Goal: Task Accomplishment & Management: Manage account settings

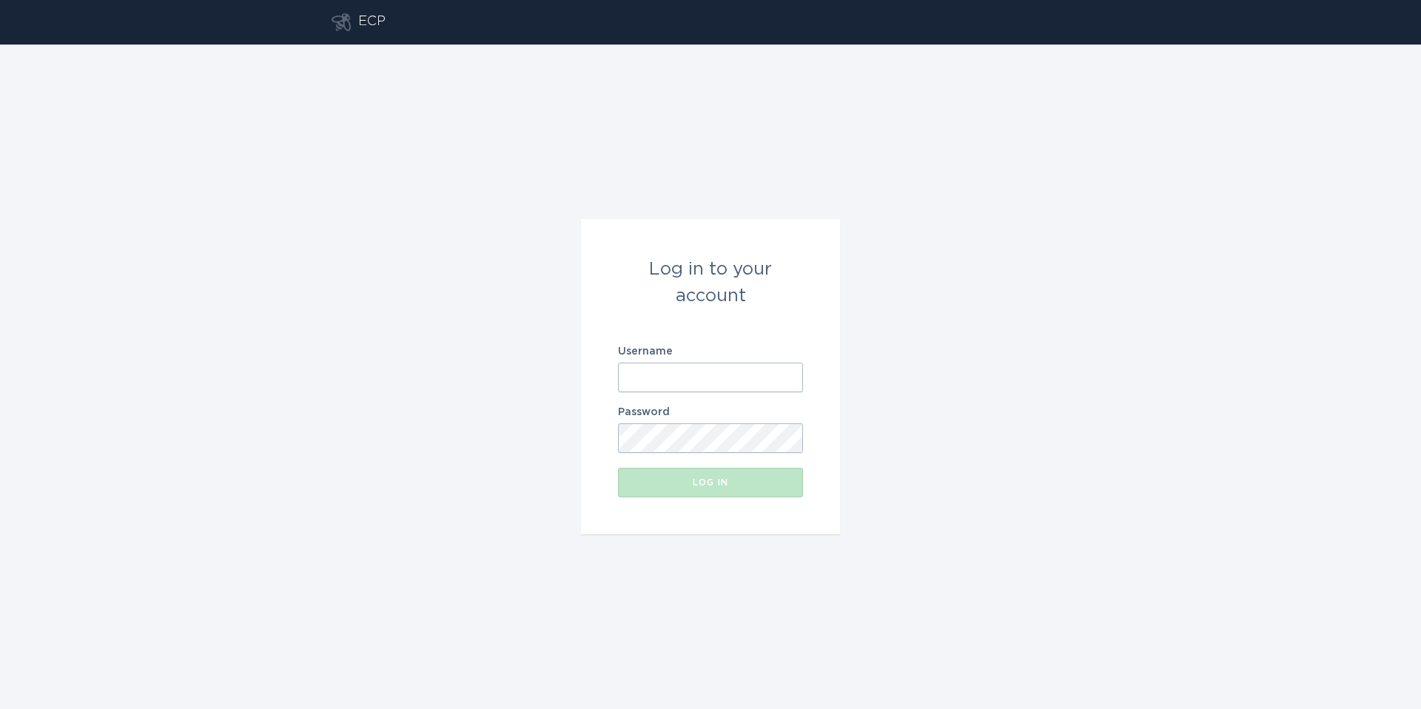
click at [708, 382] on input "Username" at bounding box center [710, 378] width 185 height 30
type input "[EMAIL_ADDRESS][DOMAIN_NAME]"
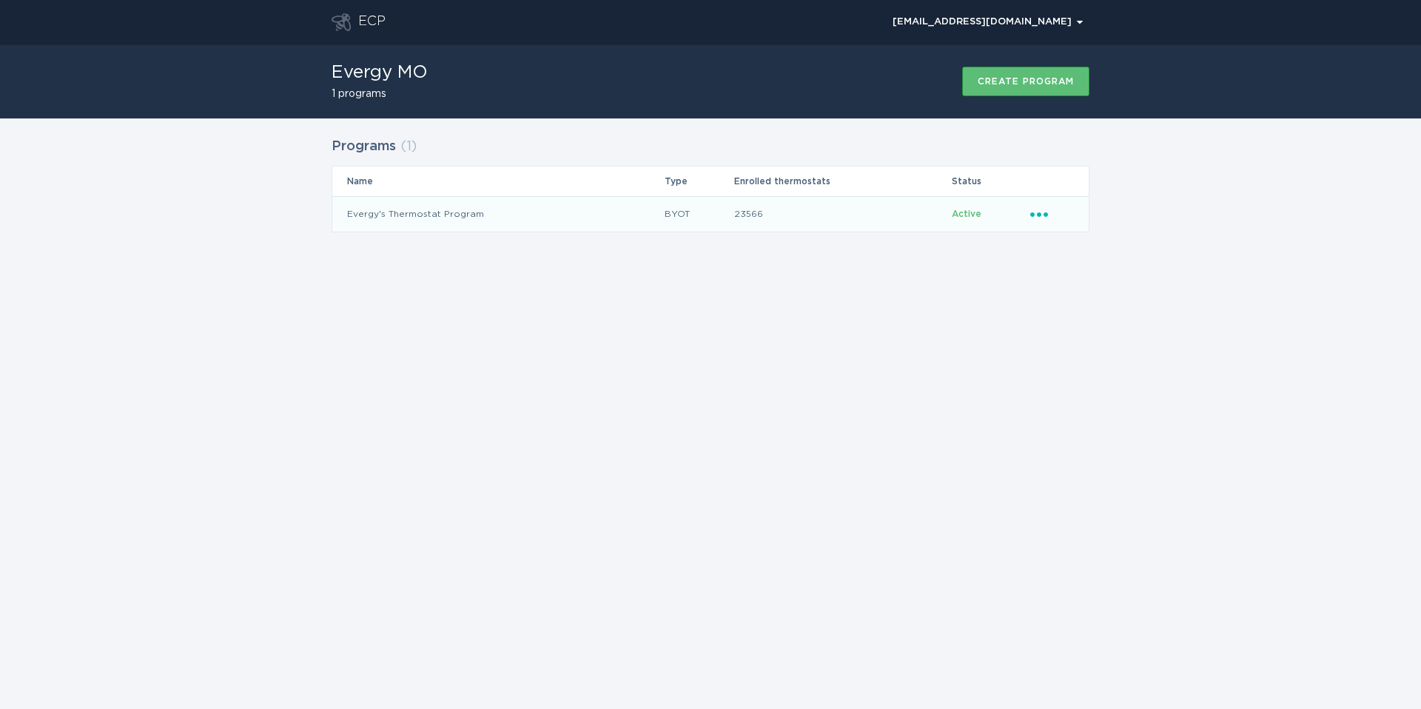
click at [1032, 213] on icon "Popover menu" at bounding box center [1039, 214] width 18 height 4
click at [1081, 270] on div "Remove thermostat" at bounding box center [1108, 274] width 154 height 34
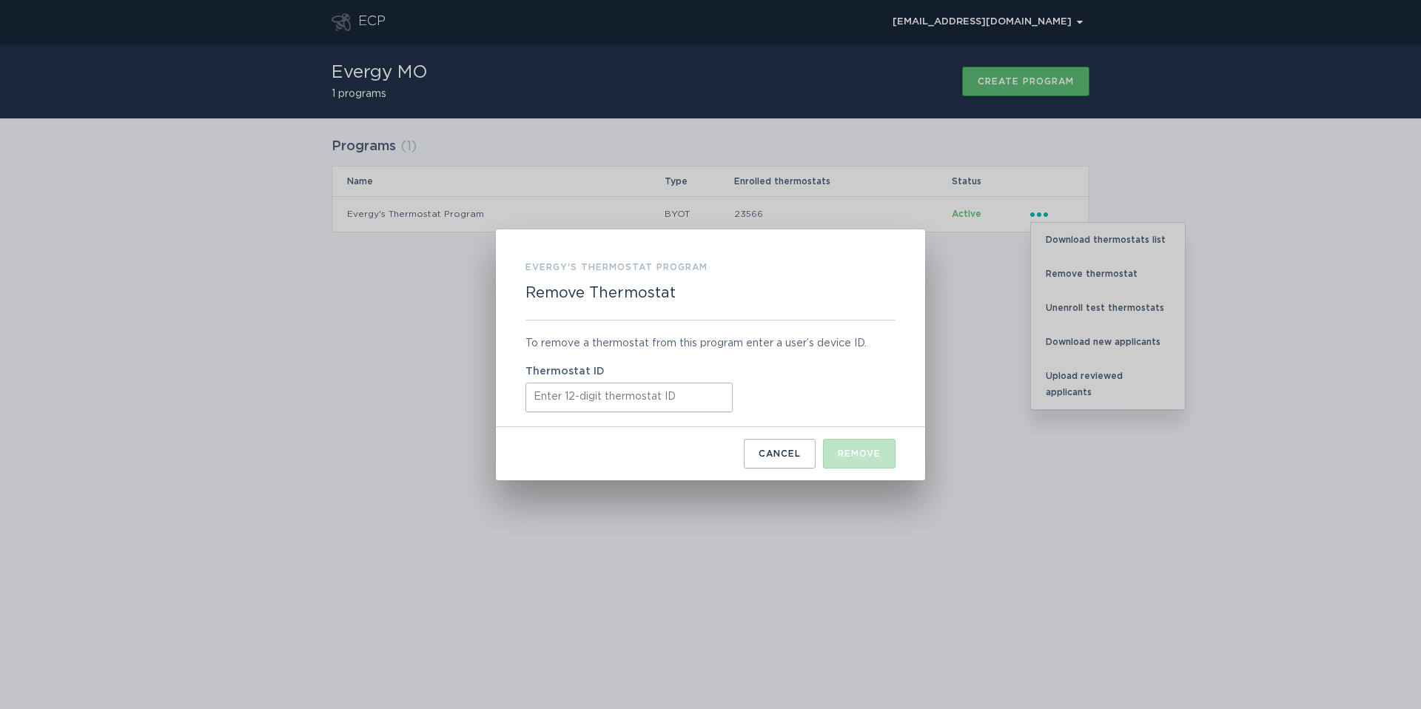
click at [650, 391] on input "Thermostat ID" at bounding box center [628, 398] width 207 height 30
paste input "416472225661"
type input "416472225661"
click at [842, 452] on div "Remove" at bounding box center [859, 453] width 43 height 9
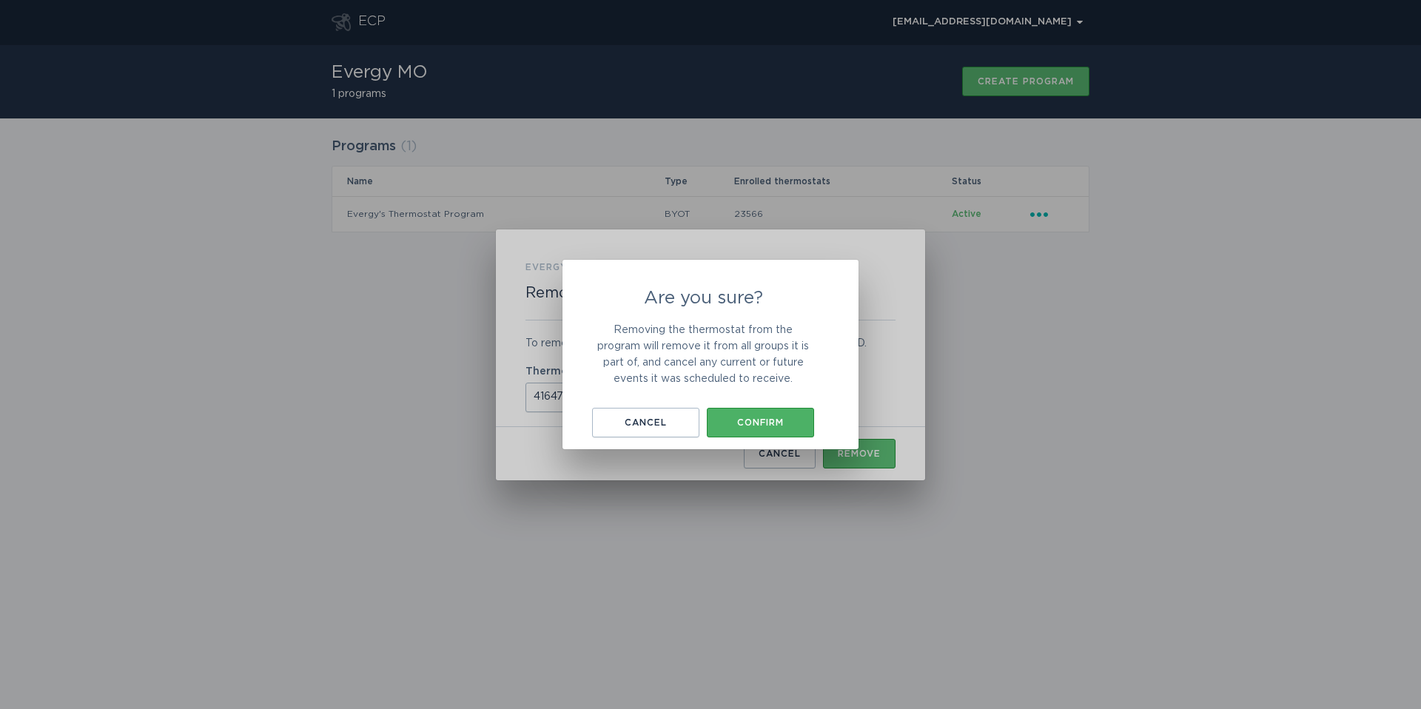
click at [763, 422] on div "Confirm" at bounding box center [760, 422] width 92 height 9
